Goal: Information Seeking & Learning: Learn about a topic

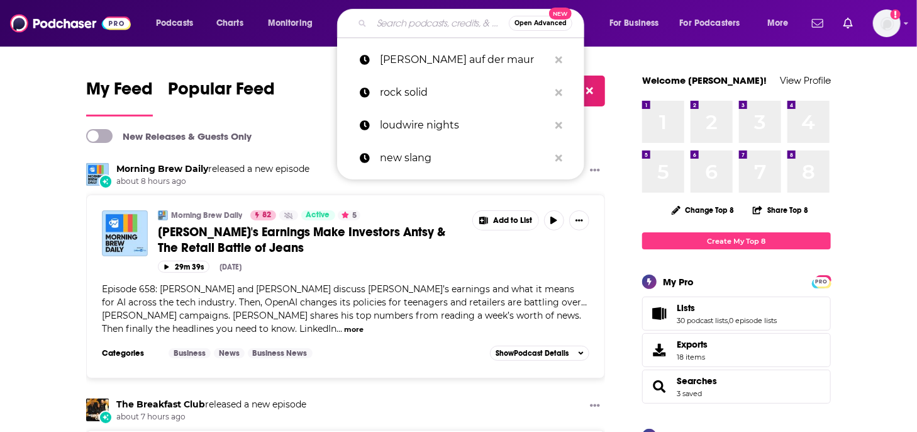
click at [398, 23] on input "Search podcasts, credits, & more..." at bounding box center [440, 23] width 137 height 20
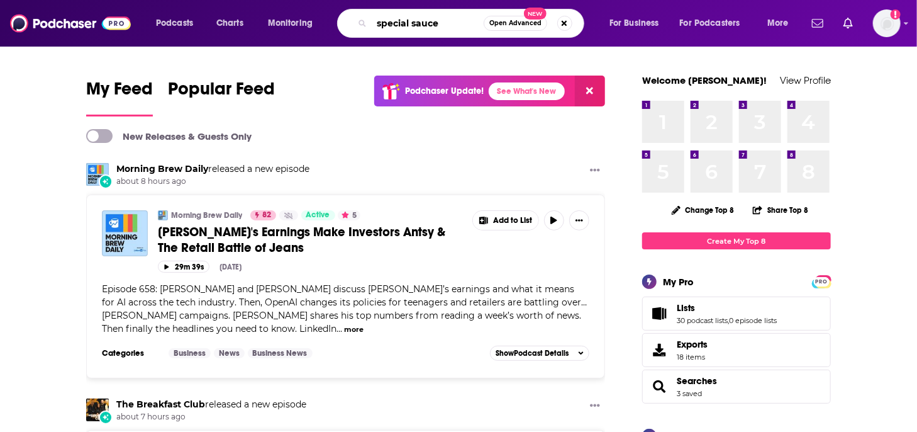
type input "special sauce"
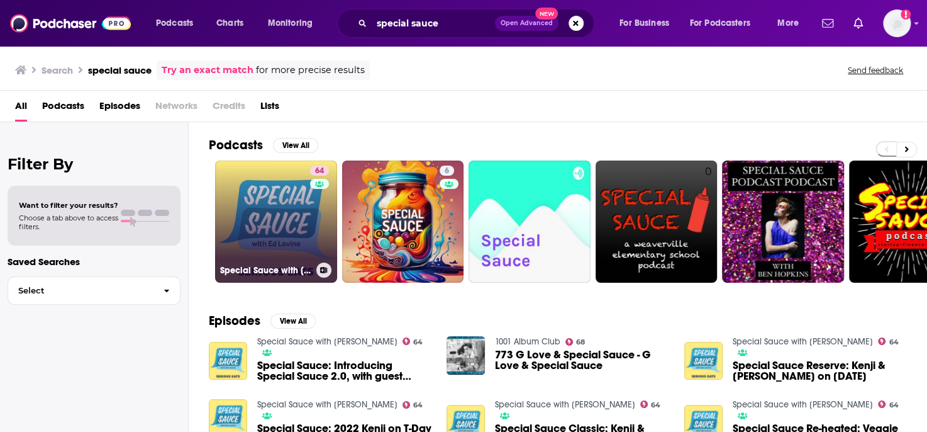
click at [296, 196] on link "64 Special Sauce with [PERSON_NAME]" at bounding box center [276, 221] width 122 height 122
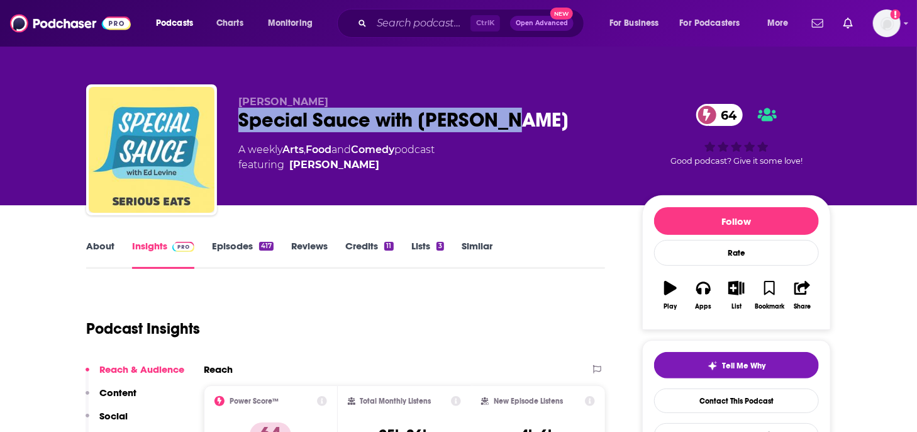
drag, startPoint x: 239, startPoint y: 119, endPoint x: 520, endPoint y: 125, distance: 280.7
click at [521, 125] on div "Special Sauce with [PERSON_NAME] 64" at bounding box center [430, 120] width 384 height 25
copy h2 "Special Sauce with [PERSON_NAME]"
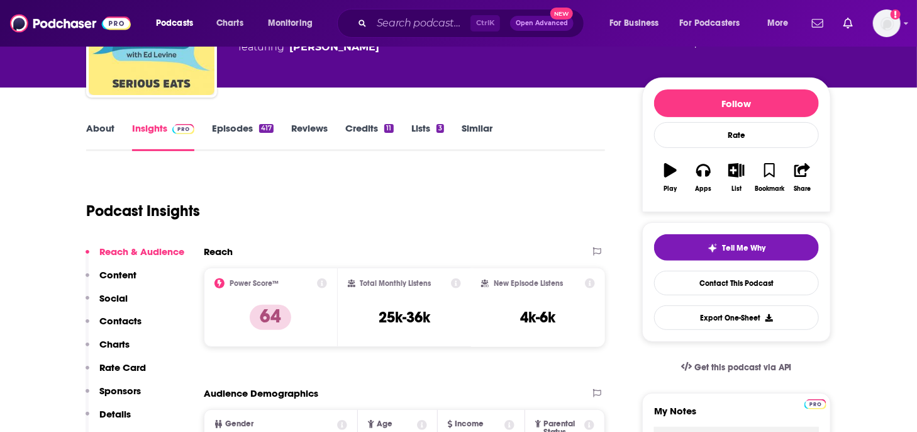
scroll to position [126, 0]
